Goal: Information Seeking & Learning: Learn about a topic

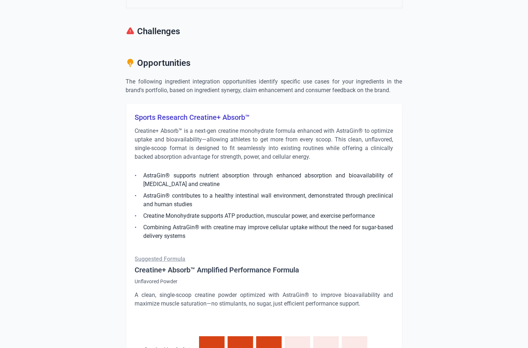
scroll to position [528, 0]
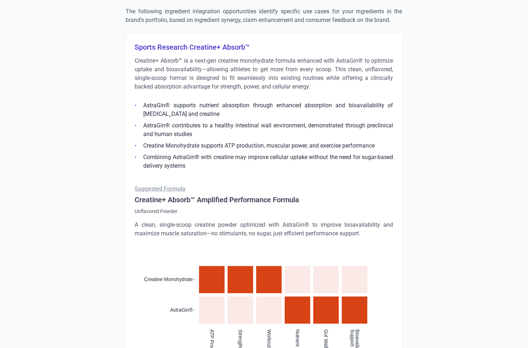
click at [206, 44] on h3 "Sports Research Creatine+ Absorb™" at bounding box center [264, 47] width 259 height 10
click at [207, 44] on h3 "Sports Research Creatine+ Absorb™" at bounding box center [264, 47] width 259 height 10
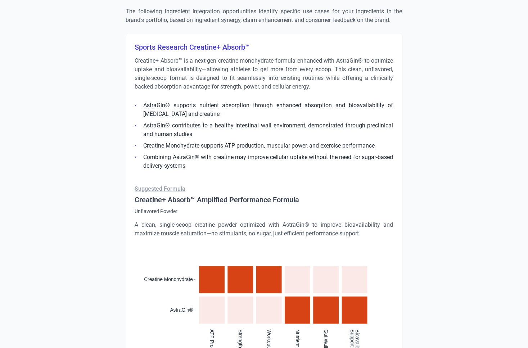
click at [203, 65] on p "Creatine+ Absorb™ is a next-gen creatine monohydrate formula enhanced with Astr…" at bounding box center [264, 74] width 259 height 35
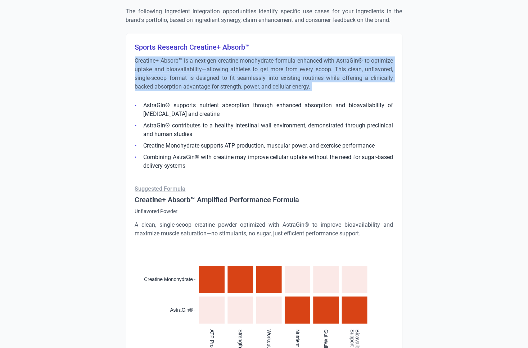
click at [203, 65] on p "Creatine+ Absorb™ is a next-gen creatine monohydrate formula enhanced with Astr…" at bounding box center [264, 74] width 259 height 35
copy div "Creatine+ Absorb™ is a next-gen creatine monohydrate formula enhanced with Astr…"
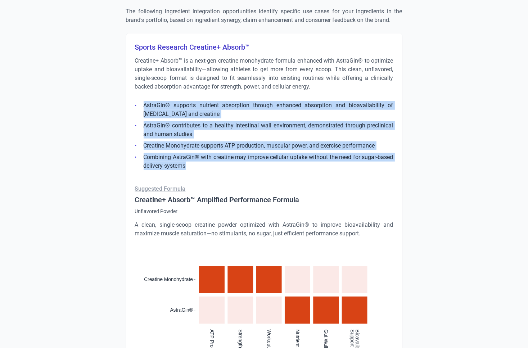
drag, startPoint x: 207, startPoint y: 165, endPoint x: 145, endPoint y: 106, distance: 85.6
click at [145, 106] on ul "AstraGin® supports nutrient absorption through enhanced absorption and bioavail…" at bounding box center [264, 133] width 259 height 73
copy ul "AstraGin® supports nutrient absorption through enhanced absorption and bioavail…"
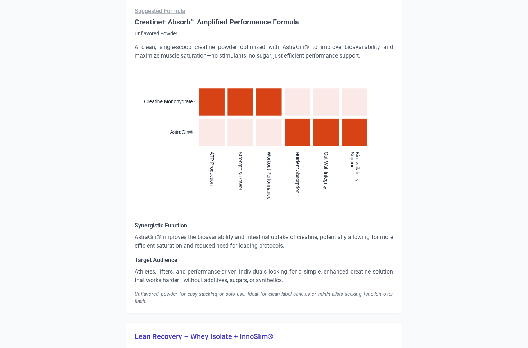
scroll to position [695, 0]
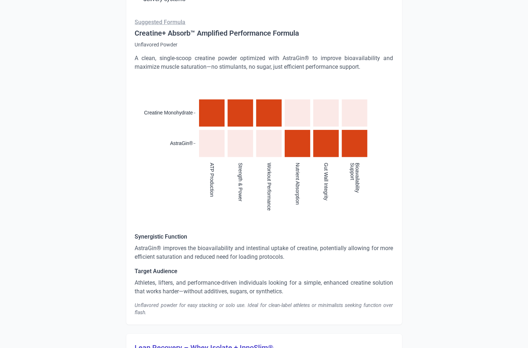
click at [197, 60] on p "A clean, single-scoop creatine powder optimized with AstraGin® to improve bioav…" at bounding box center [264, 62] width 259 height 17
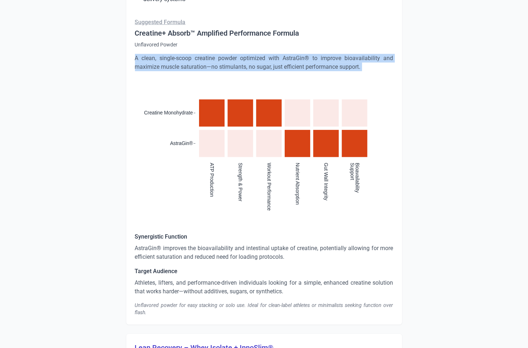
click at [197, 60] on p "A clean, single-scoop creatine powder optimized with AstraGin® to improve bioav…" at bounding box center [264, 62] width 259 height 17
copy div "A clean, single-scoop creatine powder optimized with AstraGin® to improve bioav…"
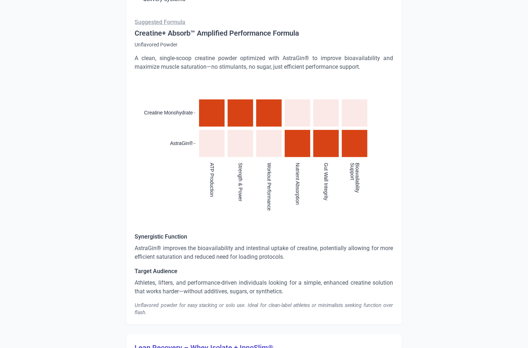
click at [189, 256] on p "AstraGin® improves the bioavailability and intestinal uptake of creatine, poten…" at bounding box center [264, 252] width 259 height 17
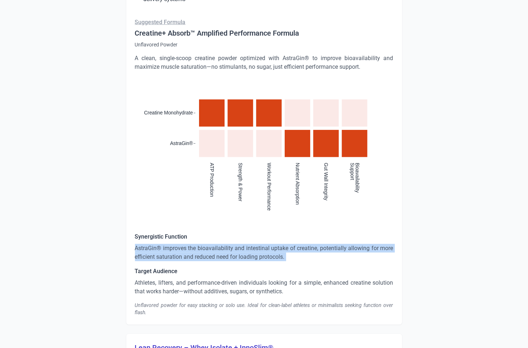
click at [189, 256] on p "AstraGin® improves the bioavailability and intestinal uptake of creatine, poten…" at bounding box center [264, 252] width 259 height 17
copy p "AstraGin® improves the bioavailability and intestinal uptake of creatine, poten…"
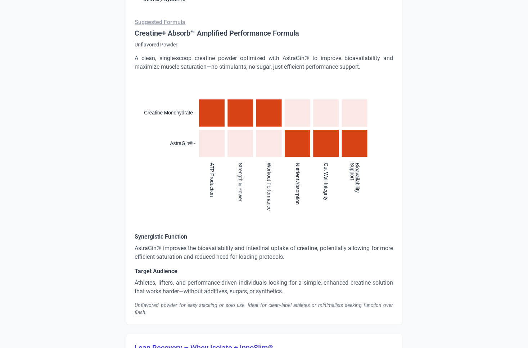
click at [197, 283] on p "Athletes, lifters, and performance-driven individuals looking for a simple, enh…" at bounding box center [264, 287] width 259 height 17
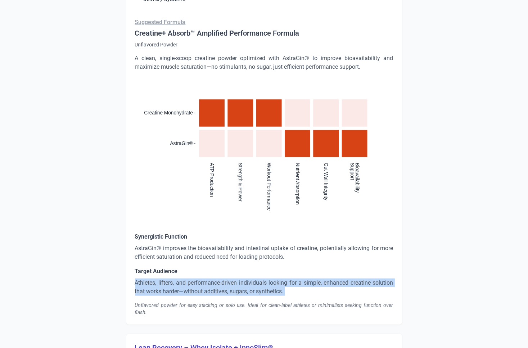
click at [197, 283] on p "Athletes, lifters, and performance-driven individuals looking for a simple, enh…" at bounding box center [264, 287] width 259 height 17
copy p "Athletes, lifters, and performance-driven individuals looking for a simple, enh…"
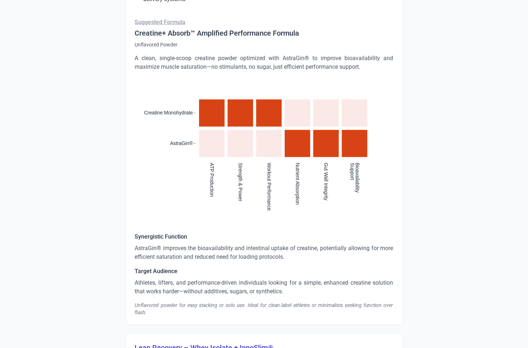
click at [170, 303] on div "Unflavored powder for easy stacking or solo use. Ideal for clean-label athletes…" at bounding box center [264, 309] width 259 height 14
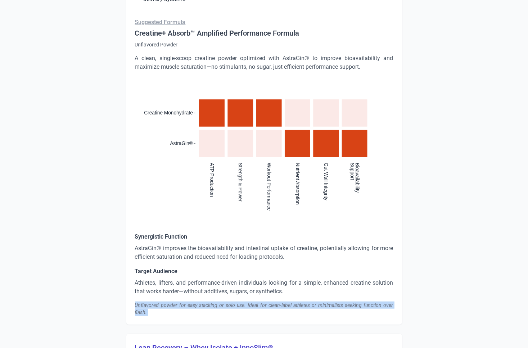
click at [170, 303] on div "Unflavored powder for easy stacking or solo use. Ideal for clean-label athletes…" at bounding box center [264, 309] width 259 height 14
copy div "Unflavored powder for easy stacking or solo use. Ideal for clean-label athletes…"
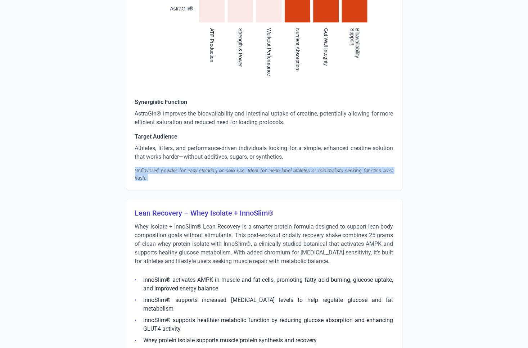
scroll to position [906, 0]
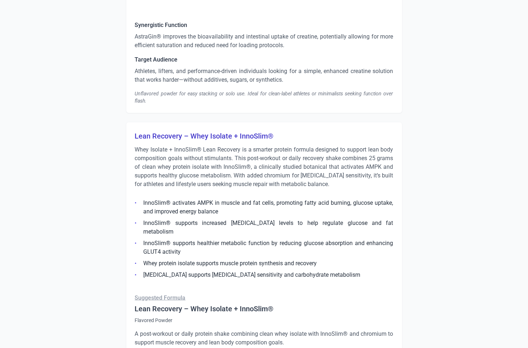
click at [178, 138] on h3 "Lean Recovery – Whey Isolate + InnoSlim®" at bounding box center [264, 136] width 259 height 10
copy h3 "Lean Recovery – Whey Isolate + InnoSlim®"
click at [186, 169] on p "Whey Isolate + InnoSlim® Lean Recovery is a smarter protein formula designed to…" at bounding box center [264, 166] width 259 height 43
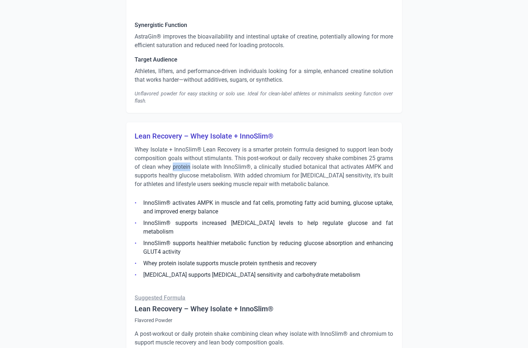
click at [186, 169] on p "Whey Isolate + InnoSlim® Lean Recovery is a smarter protein formula designed to…" at bounding box center [264, 166] width 259 height 43
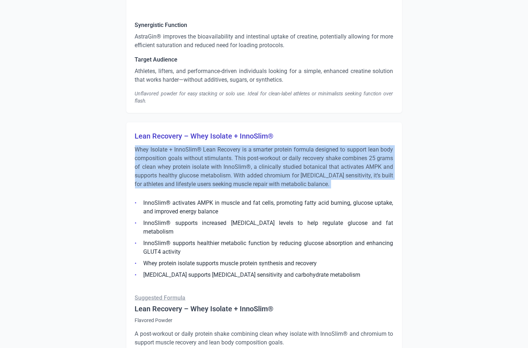
click at [186, 169] on p "Whey Isolate + InnoSlim® Lean Recovery is a smarter protein formula designed to…" at bounding box center [264, 166] width 259 height 43
copy div "Whey Isolate + InnoSlim® Lean Recovery is a smarter protein formula designed to…"
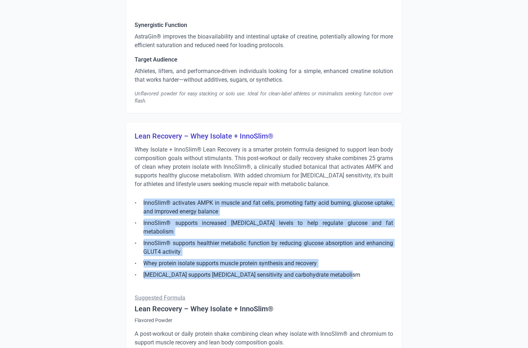
drag, startPoint x: 341, startPoint y: 265, endPoint x: 141, endPoint y: 206, distance: 208.6
click at [141, 204] on ul "InnoSlim® activates AMPK in muscle and fat cells, promoting fatty acid burning,…" at bounding box center [264, 236] width 259 height 85
copy ul "InnoSlim® activates AMPK in muscle and fat cells, promoting fatty acid burning,…"
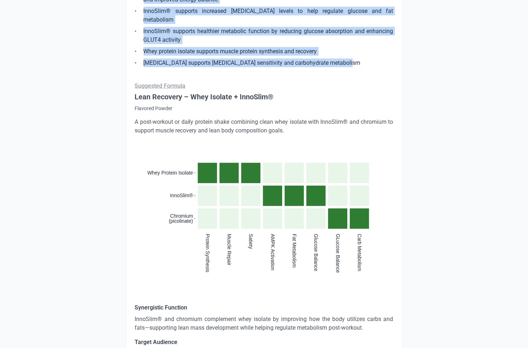
scroll to position [1125, 0]
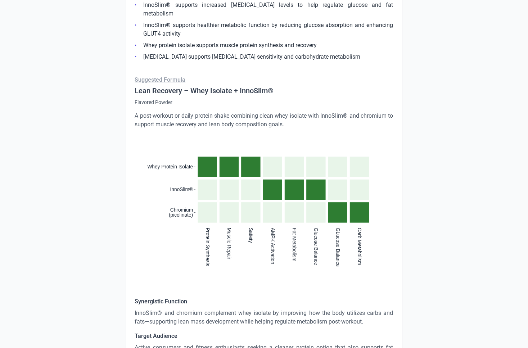
click at [247, 112] on p "A post-workout or daily protein shake combining clean whey isolate with InnoSli…" at bounding box center [264, 120] width 259 height 17
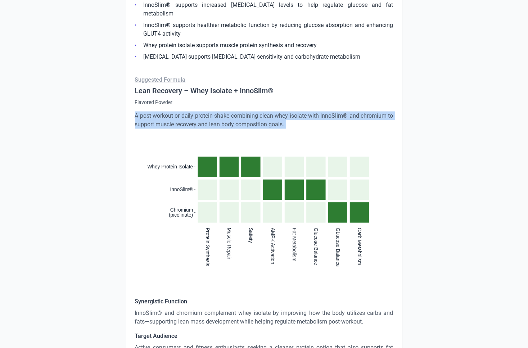
click at [247, 112] on p "A post-workout or daily protein shake combining clean whey isolate with InnoSli…" at bounding box center [264, 120] width 259 height 17
copy div "A post-workout or daily protein shake combining clean whey isolate with InnoSli…"
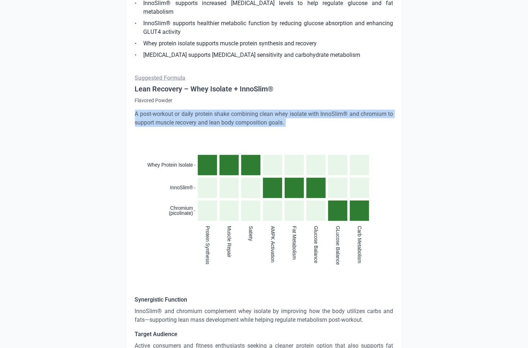
scroll to position [1170, 0]
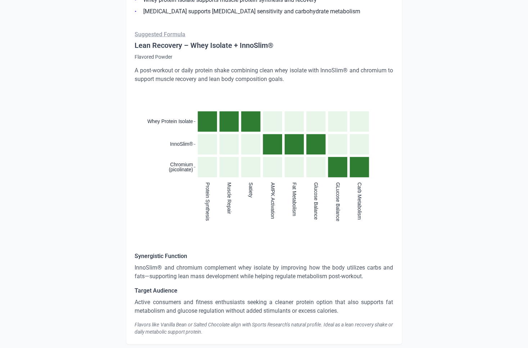
click at [193, 265] on p "InnoSlim® and chromium complement whey isolate by improving how the body utiliz…" at bounding box center [264, 272] width 259 height 17
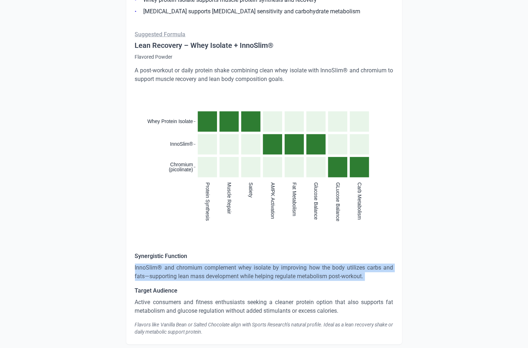
click at [193, 265] on p "InnoSlim® and chromium complement whey isolate by improving how the body utiliz…" at bounding box center [264, 272] width 259 height 17
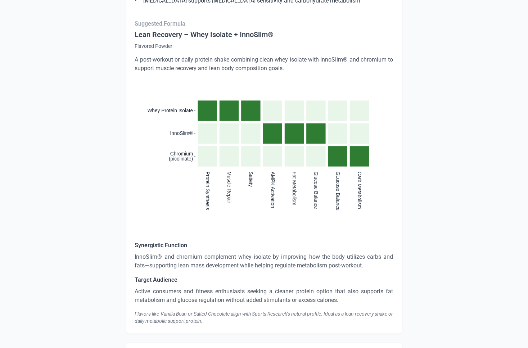
scroll to position [1182, 0]
click at [209, 287] on p "Active consumers and fitness enthusiasts seeking a cleaner protein option that …" at bounding box center [264, 295] width 259 height 17
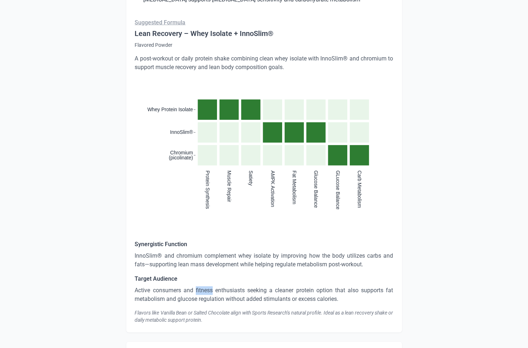
click at [209, 287] on p "Active consumers and fitness enthusiasts seeking a cleaner protein option that …" at bounding box center [264, 295] width 259 height 17
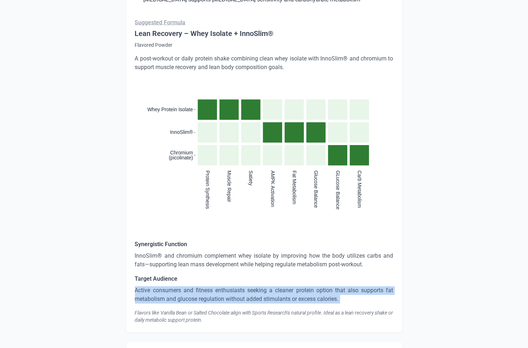
click at [209, 287] on p "Active consumers and fitness enthusiasts seeking a cleaner protein option that …" at bounding box center [264, 295] width 259 height 17
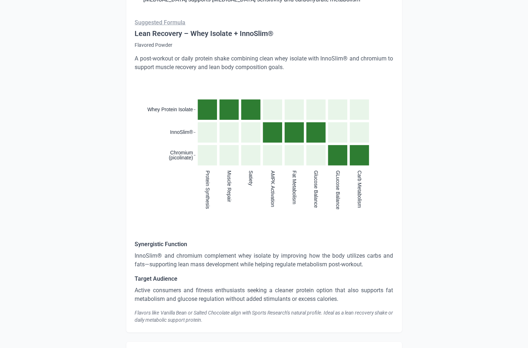
click at [193, 310] on div "Flavors like Vanilla Bean or Salted Chocolate align with Sports Research’s natu…" at bounding box center [264, 317] width 259 height 14
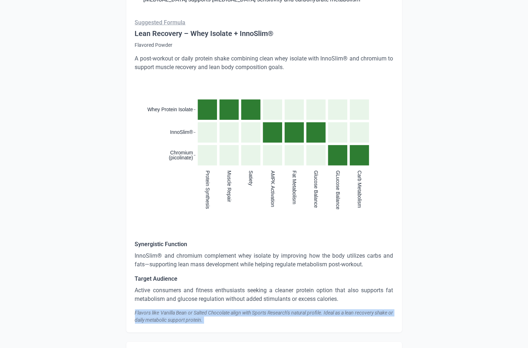
click at [193, 310] on div "Flavors like Vanilla Bean or Salted Chocolate align with Sports Research’s natu…" at bounding box center [264, 317] width 259 height 14
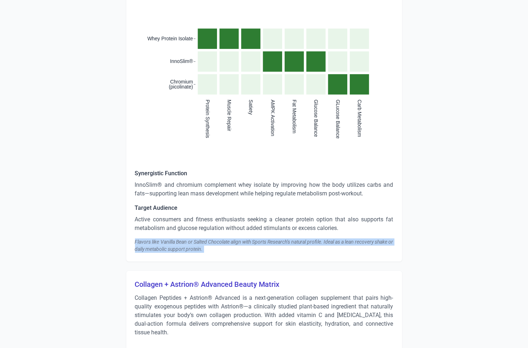
scroll to position [1454, 0]
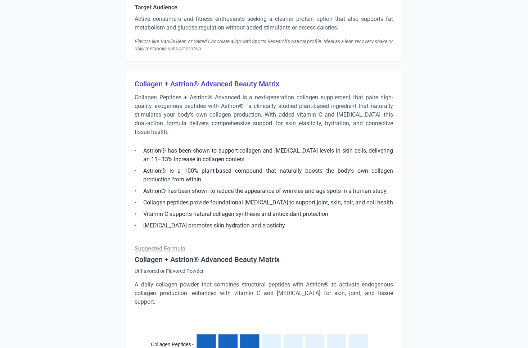
click at [194, 79] on h3 "Collagen + Astrion® Advanced Beauty Matrix" at bounding box center [264, 84] width 259 height 10
click at [166, 93] on p "Collagen Peptides + Astrion® Advanced is a next-generation collagen supplement …" at bounding box center [264, 114] width 259 height 43
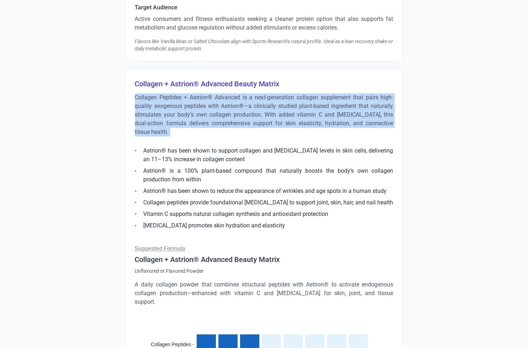
click at [166, 93] on p "Collagen Peptides + Astrion® Advanced is a next-generation collagen supplement …" at bounding box center [264, 114] width 259 height 43
drag, startPoint x: 288, startPoint y: 218, endPoint x: 142, endPoint y: 143, distance: 164.3
click at [142, 143] on ul "Astrion® has been shown to support collagen and [MEDICAL_DATA] levels in skin c…" at bounding box center [264, 186] width 259 height 88
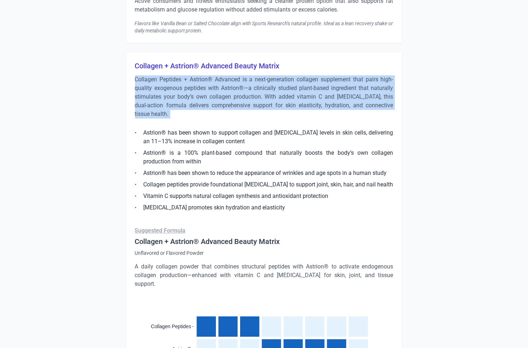
scroll to position [1502, 0]
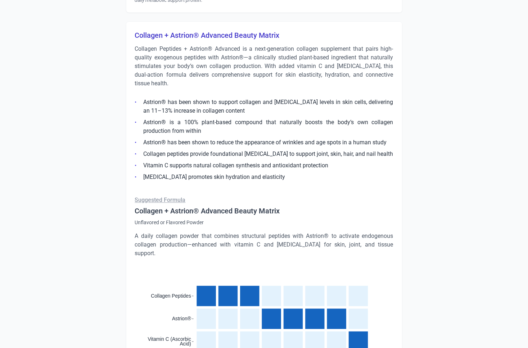
click at [207, 233] on p "A daily collagen powder that combines structural peptides with Astrion® to acti…" at bounding box center [264, 245] width 259 height 26
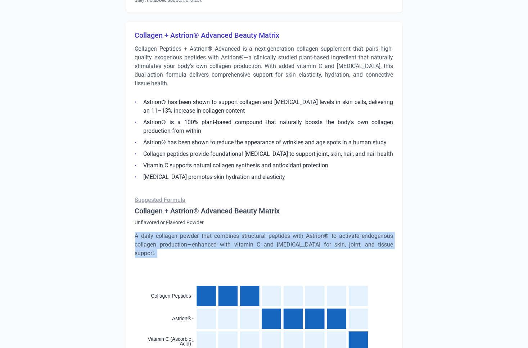
click at [207, 233] on p "A daily collagen powder that combines structural peptides with Astrion® to acti…" at bounding box center [264, 245] width 259 height 26
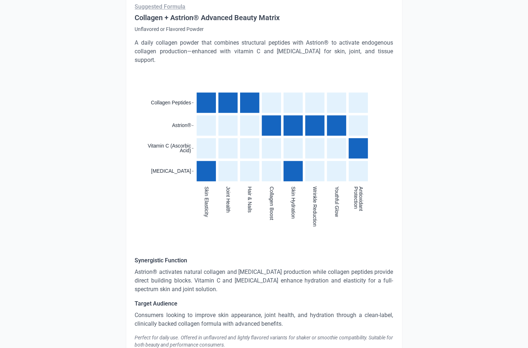
click at [206, 268] on p "Astrion® activates natural collagen and [MEDICAL_DATA] production while collage…" at bounding box center [264, 281] width 259 height 26
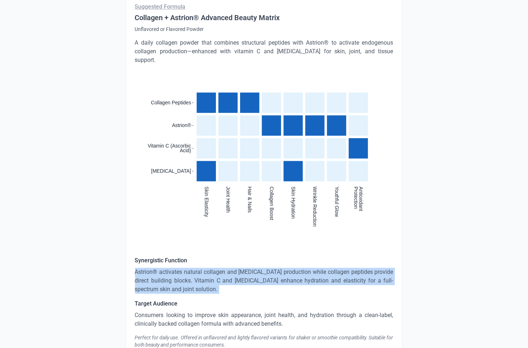
click at [206, 268] on p "Astrion® activates natural collagen and [MEDICAL_DATA] production while collage…" at bounding box center [264, 281] width 259 height 26
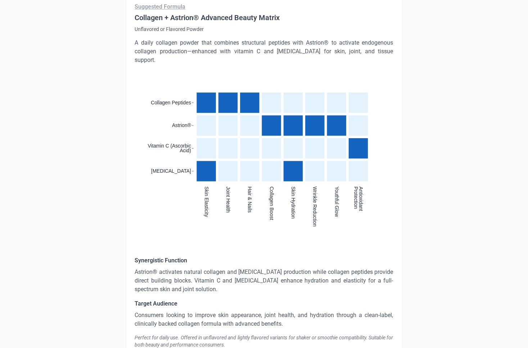
click at [250, 311] on p "Consumers looking to improve skin appearance, joint health, and hydration throu…" at bounding box center [264, 319] width 259 height 17
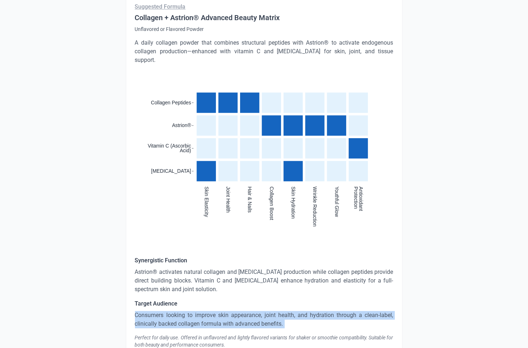
click at [250, 311] on p "Consumers looking to improve skin appearance, joint health, and hydration throu…" at bounding box center [264, 319] width 259 height 17
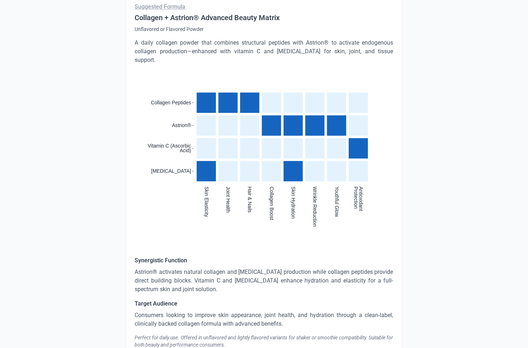
click at [210, 334] on div "Perfect for daily use. Offered in unflavored and lightly flavored variants for …" at bounding box center [264, 341] width 259 height 14
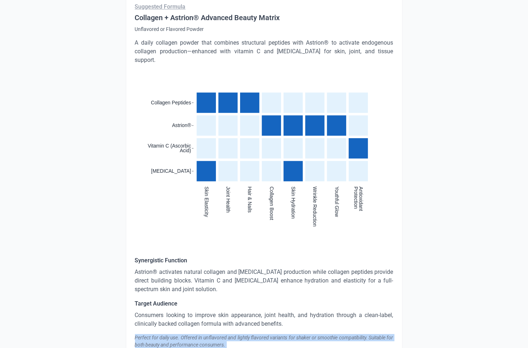
click at [207, 314] on div "Synergistic Function Astrion® activates natural collagen and [MEDICAL_DATA] pro…" at bounding box center [264, 302] width 259 height 92
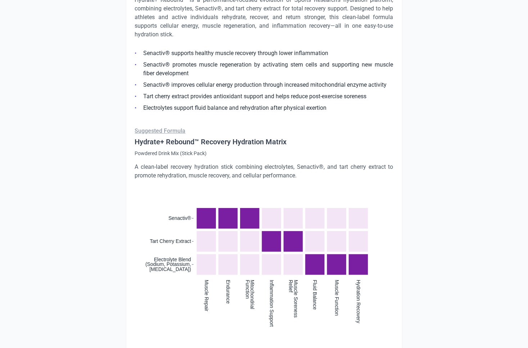
scroll to position [2038, 0]
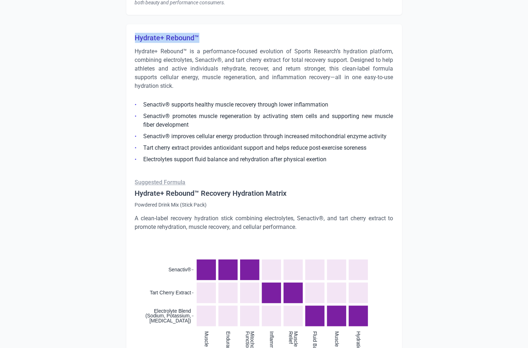
drag, startPoint x: 209, startPoint y: 20, endPoint x: 126, endPoint y: 21, distance: 82.5
click at [126, 24] on div "Hydrate+ Rebound™ Hydrate+ Rebound™ is a performance-focused evolution of Sport…" at bounding box center [264, 259] width 277 height 470
click at [189, 47] on p "Hydrate+ Rebound™ is a performance-focused evolution of Sports Research’s hydra…" at bounding box center [264, 68] width 259 height 43
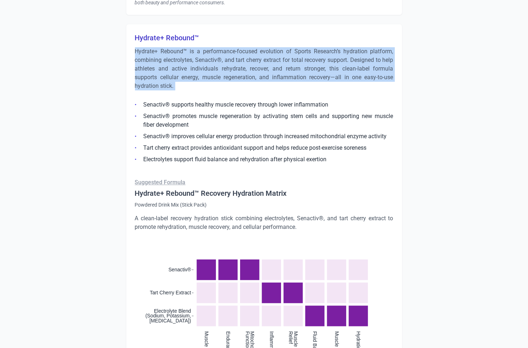
click at [189, 47] on p "Hydrate+ Rebound™ is a performance-focused evolution of Sports Research’s hydra…" at bounding box center [264, 68] width 259 height 43
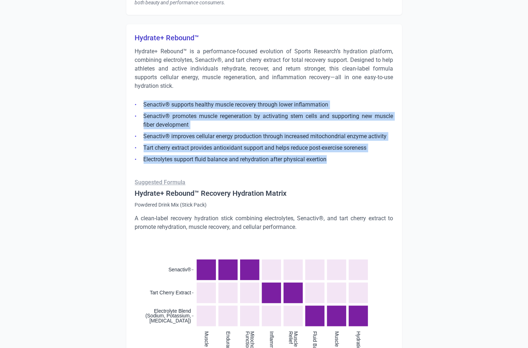
drag, startPoint x: 348, startPoint y: 143, endPoint x: 135, endPoint y: 81, distance: 220.9
click at [136, 96] on ul "Senactiv® supports healthy muscle recovery through lower inflammation Senactiv®…" at bounding box center [264, 130] width 259 height 68
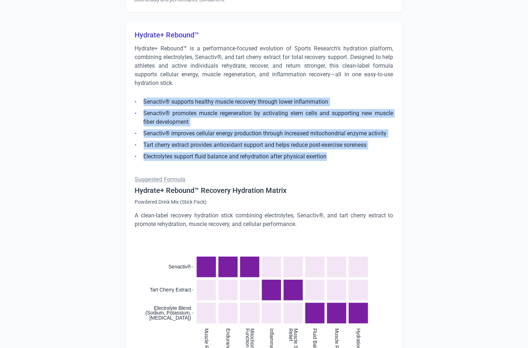
scroll to position [2047, 0]
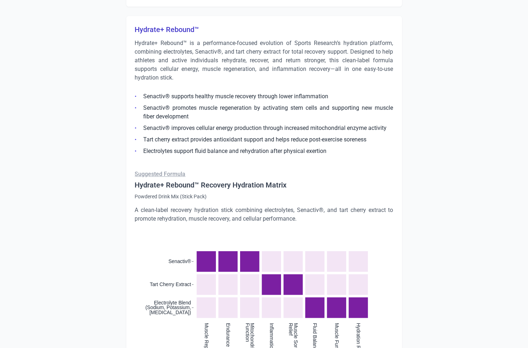
click at [180, 206] on p "A clean-label recovery hydration stick combining electrolytes, Senactiv®, and t…" at bounding box center [264, 214] width 259 height 17
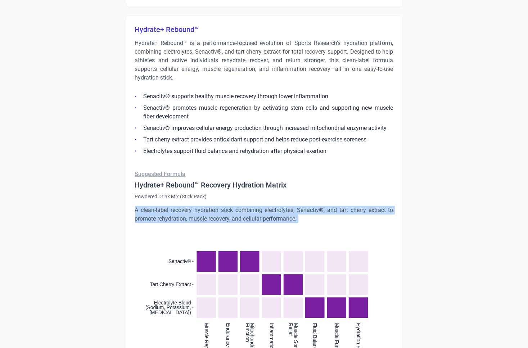
click at [180, 206] on p "A clean-label recovery hydration stick combining electrolytes, Senactiv®, and t…" at bounding box center [264, 214] width 259 height 17
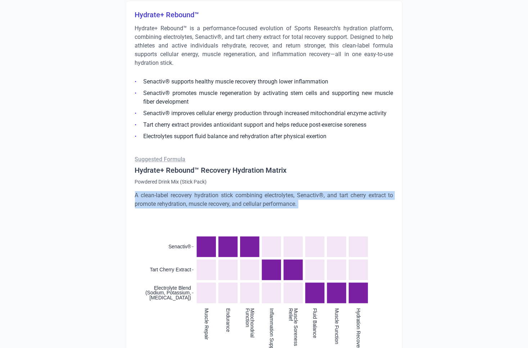
scroll to position [2194, 0]
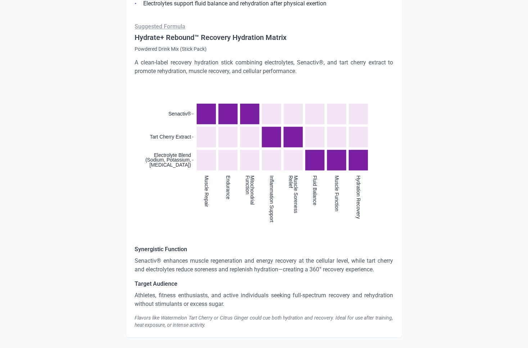
click at [190, 257] on p "Senactiv® enhances muscle regeneration and energy recovery at the cellular leve…" at bounding box center [264, 265] width 259 height 17
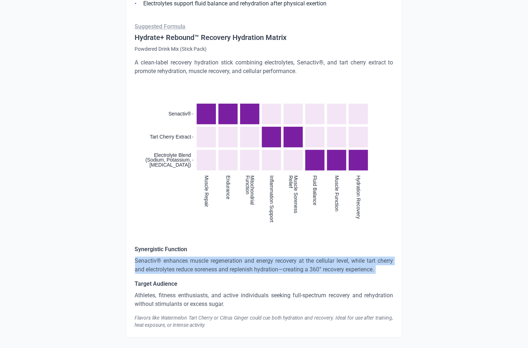
click at [190, 257] on p "Senactiv® enhances muscle regeneration and energy recovery at the cellular leve…" at bounding box center [264, 265] width 259 height 17
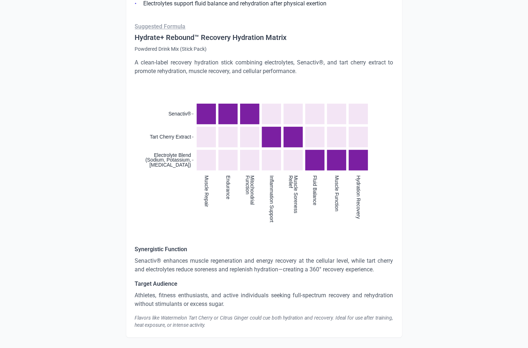
click at [198, 291] on p "Athletes, fitness enthusiasts, and active individuals seeking full-spectrum rec…" at bounding box center [264, 299] width 259 height 17
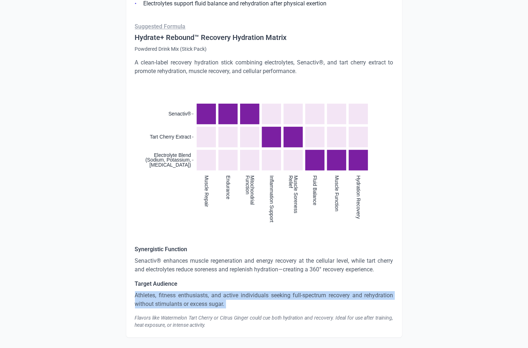
click at [198, 291] on p "Athletes, fitness enthusiasts, and active individuals seeking full-spectrum rec…" at bounding box center [264, 299] width 259 height 17
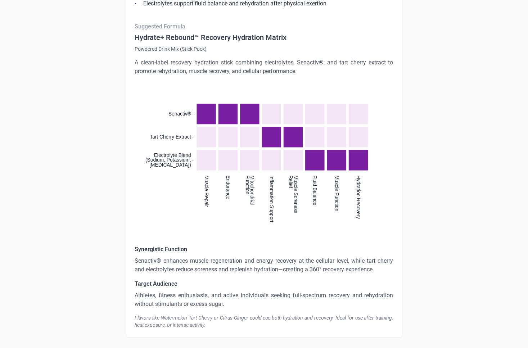
click at [185, 314] on div "Flavors like Watermelon Tart Cherry or Citrus Ginger could cue both hydration a…" at bounding box center [264, 321] width 259 height 14
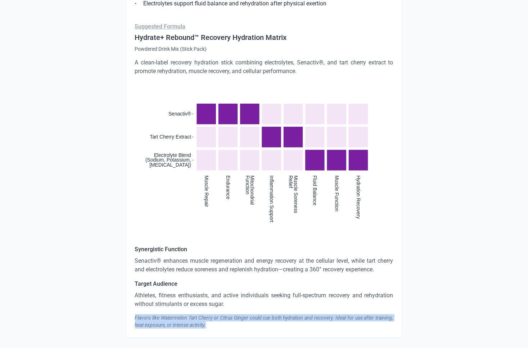
click at [185, 314] on div "Flavors like Watermelon Tart Cherry or Citrus Ginger could cue both hydration a…" at bounding box center [264, 321] width 259 height 14
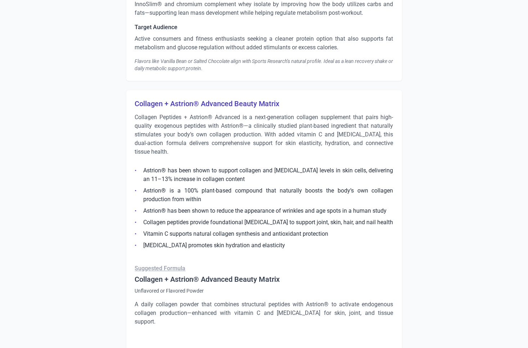
scroll to position [1432, 0]
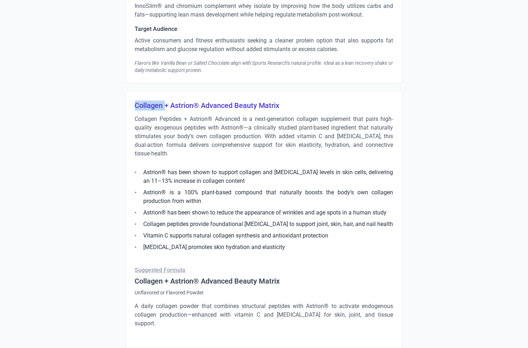
drag, startPoint x: 164, startPoint y: 95, endPoint x: 284, endPoint y: 89, distance: 119.7
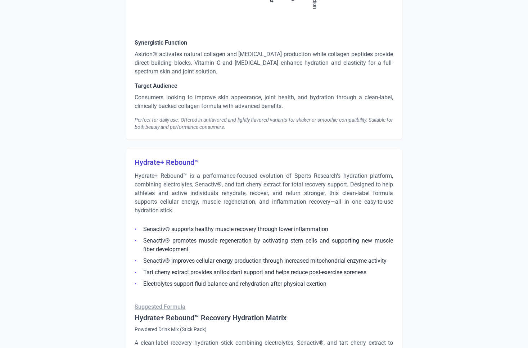
scroll to position [1915, 0]
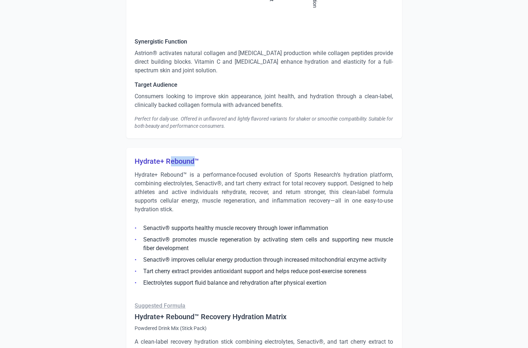
drag, startPoint x: 196, startPoint y: 143, endPoint x: 166, endPoint y: 143, distance: 29.9
click at [167, 156] on h3 "Hydrate+ Rebound™" at bounding box center [264, 161] width 259 height 10
click at [178, 156] on h3 "Hydrate+ Rebound™" at bounding box center [264, 161] width 259 height 10
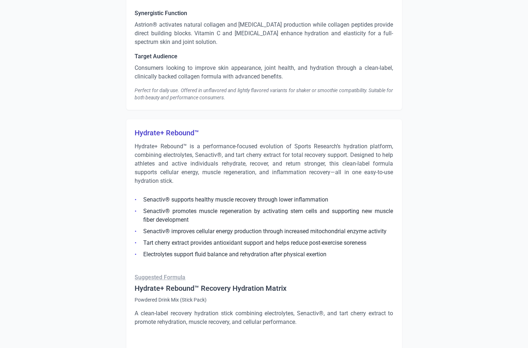
scroll to position [1945, 0]
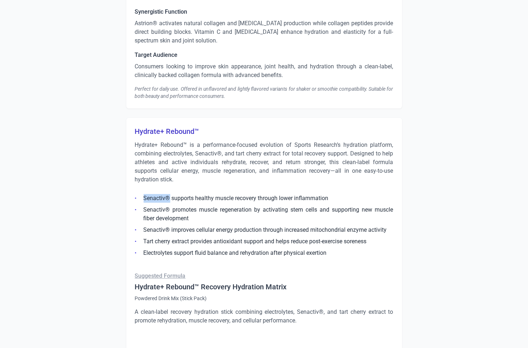
drag, startPoint x: 170, startPoint y: 179, endPoint x: 136, endPoint y: 180, distance: 34.2
click at [136, 194] on li "Senactiv® supports healthy muscle recovery through lower inflammation" at bounding box center [264, 198] width 259 height 9
click at [143, 194] on li "Senactiv® supports healthy muscle recovery through lower inflammation" at bounding box center [264, 198] width 259 height 9
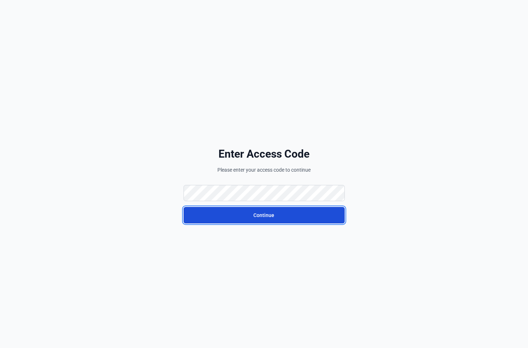
click at [240, 216] on button "Continue" at bounding box center [264, 215] width 161 height 17
click at [203, 212] on button "Continue" at bounding box center [264, 215] width 161 height 17
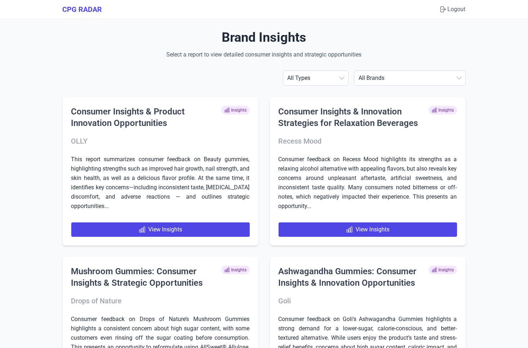
click at [404, 82] on select "All Brands ABBOTT AG1 ÂgeBlu Align Probiotic Antelope Pet Brands BEGA Bioma Cal…" at bounding box center [410, 78] width 111 height 14
select select "humann"
click at [374, 71] on select "All Brands ABBOTT AG1 ÂgeBlu Align Probiotic Antelope Pet Brands BEGA Bioma Cal…" at bounding box center [410, 78] width 111 height 14
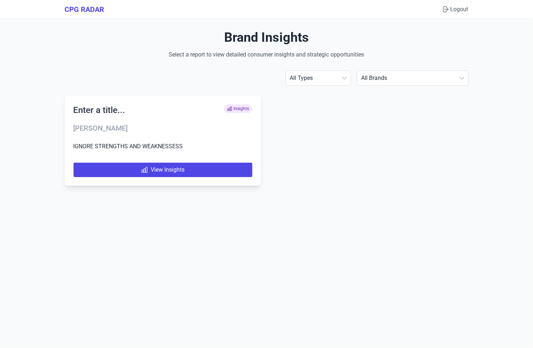
click at [98, 113] on h2 "Enter a title..." at bounding box center [99, 110] width 52 height 12
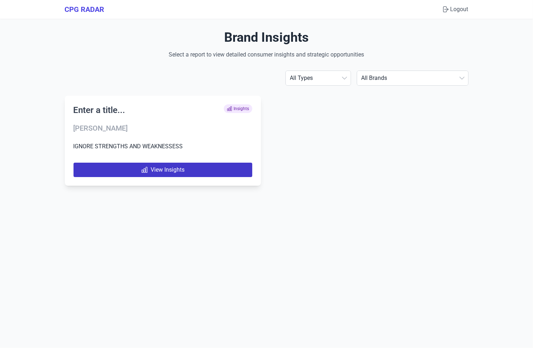
click at [99, 163] on link "View Insights" at bounding box center [162, 170] width 179 height 14
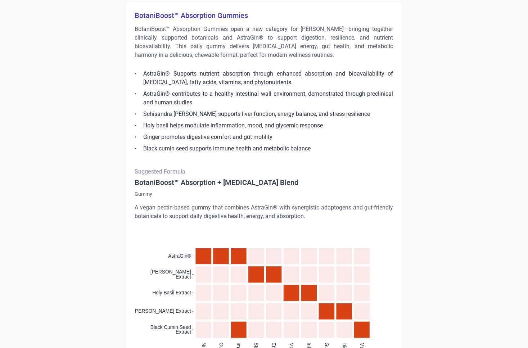
scroll to position [432, 0]
